Goal: Find specific page/section: Find specific page/section

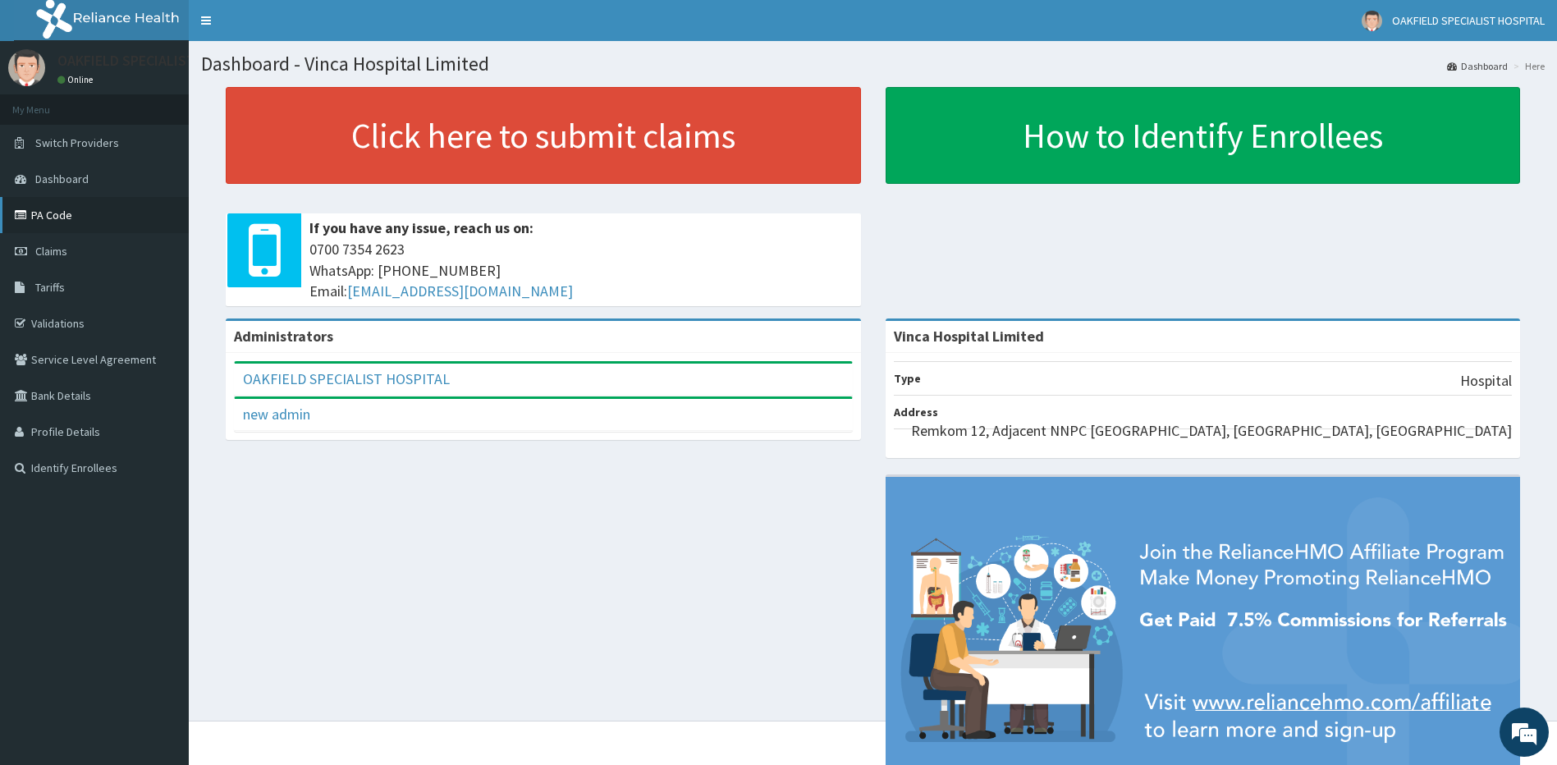
click at [77, 217] on link "PA Code" at bounding box center [94, 215] width 189 height 36
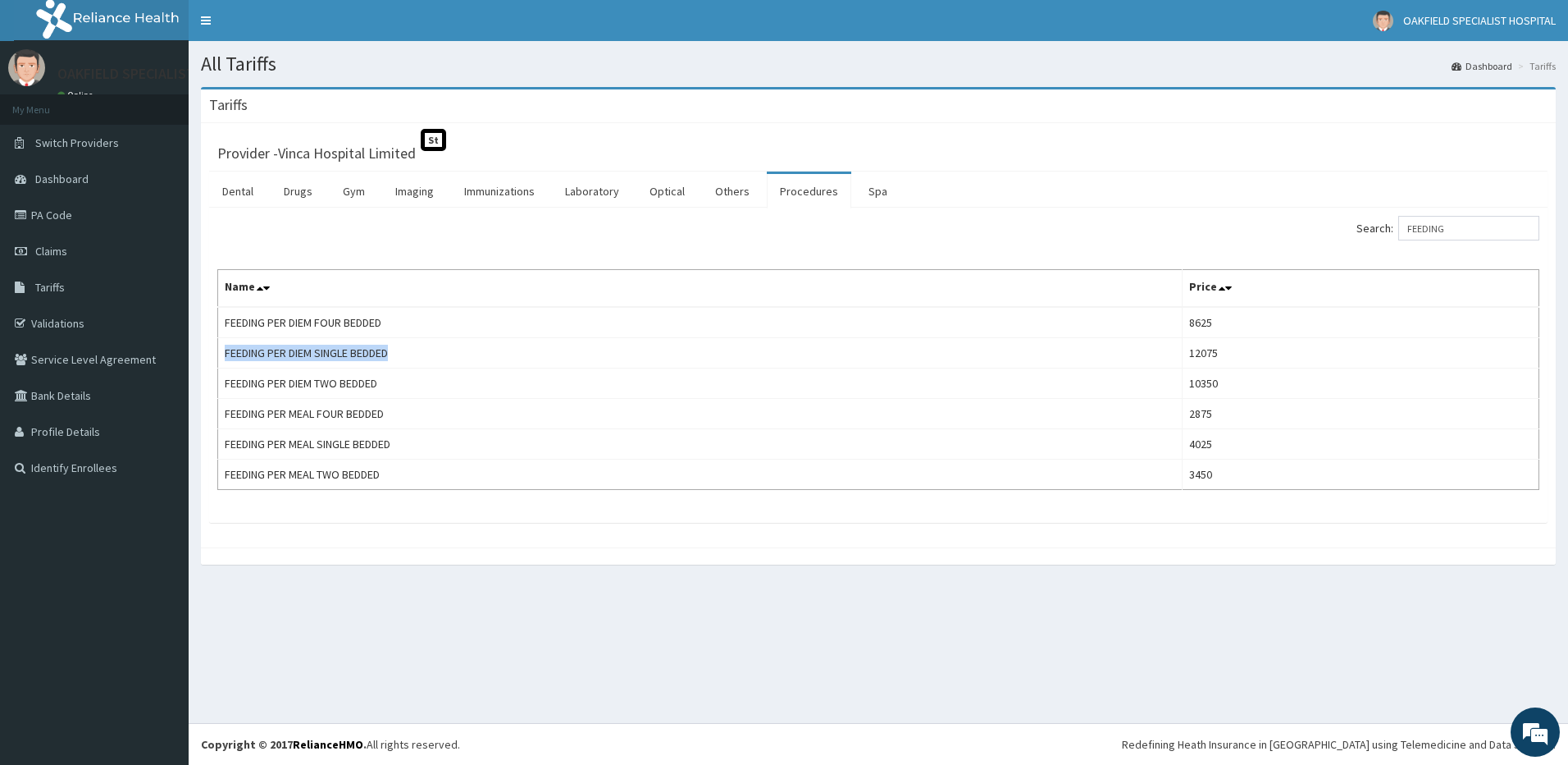
click at [803, 190] on link "Procedures" at bounding box center [808, 191] width 85 height 34
drag, startPoint x: 1432, startPoint y: 219, endPoint x: 1417, endPoint y: 229, distance: 18.0
click at [1428, 222] on input "Search:" at bounding box center [1468, 228] width 141 height 25
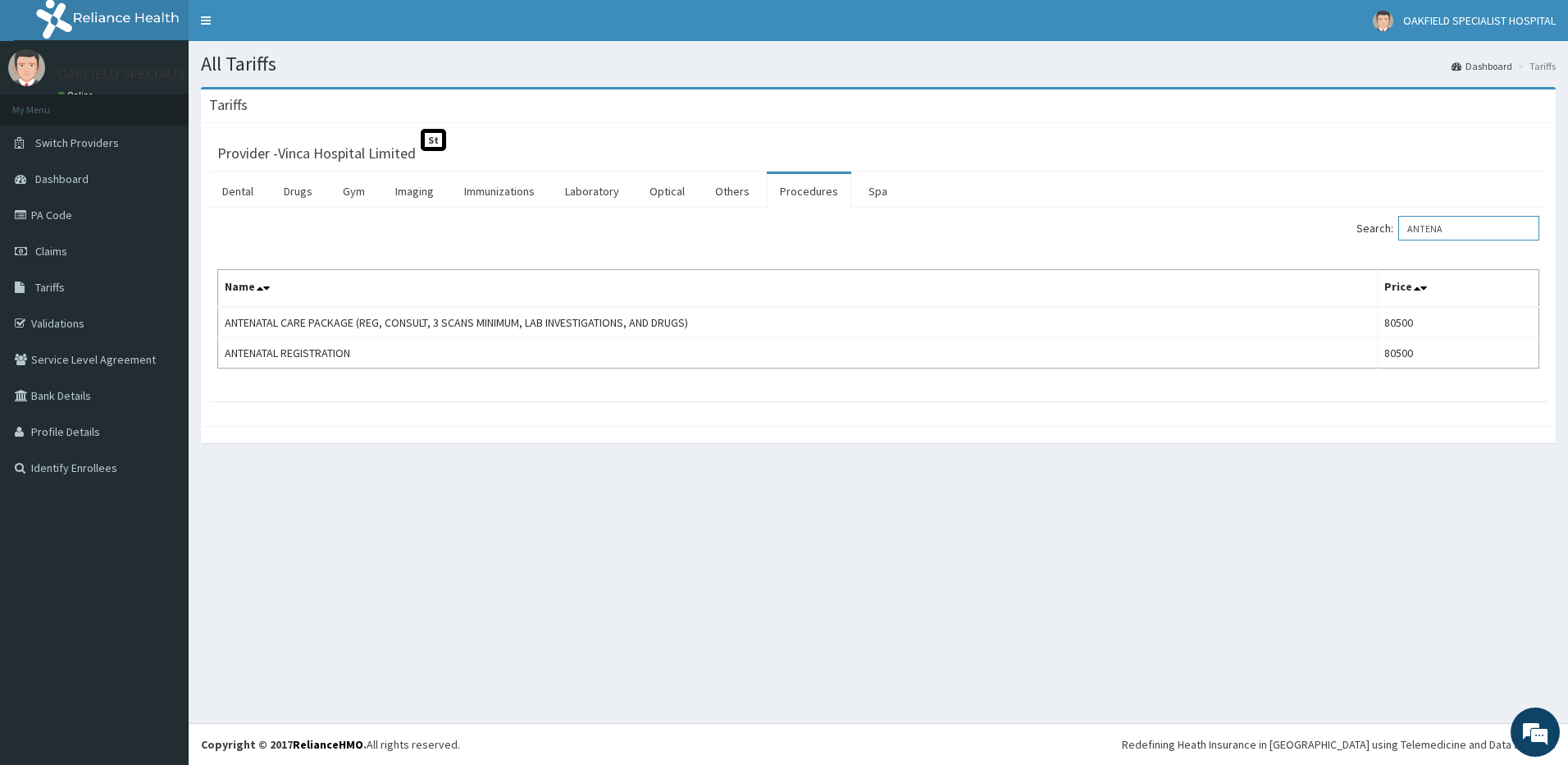
type input "ANTENA"
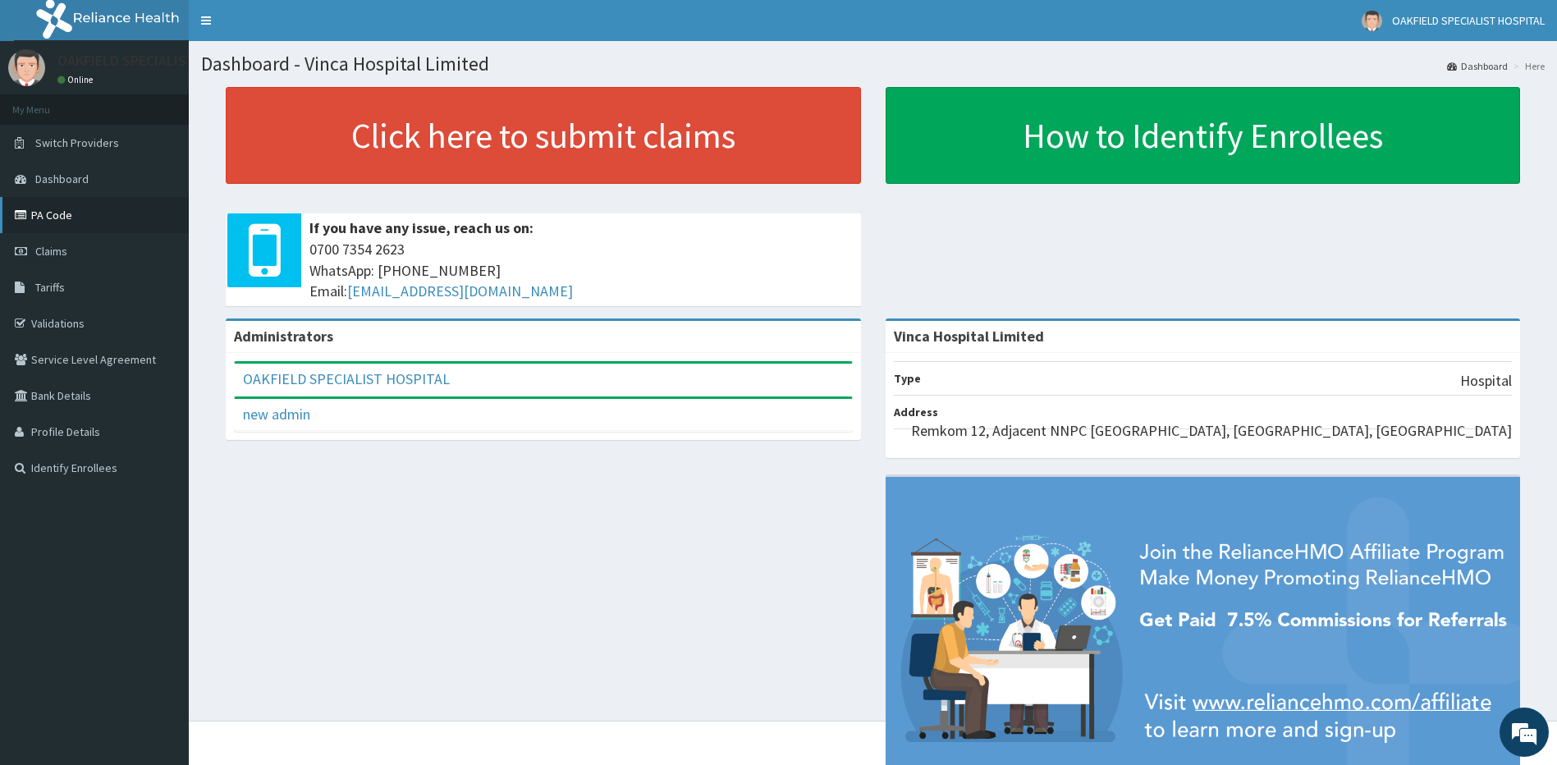
click at [74, 212] on link "PA Code" at bounding box center [94, 215] width 189 height 36
